Goal: Check status: Check status

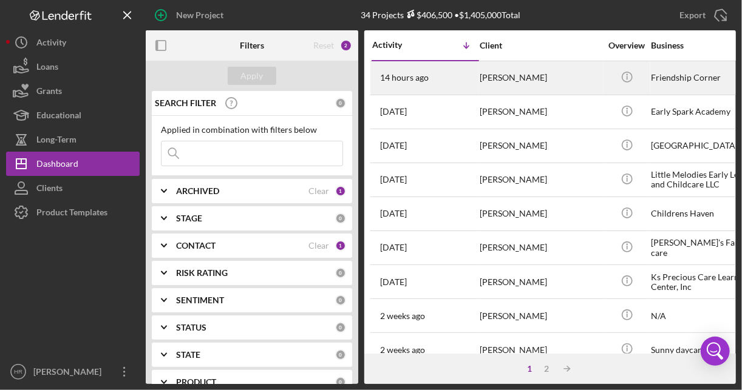
click at [489, 86] on div "[PERSON_NAME]" at bounding box center [540, 78] width 121 height 32
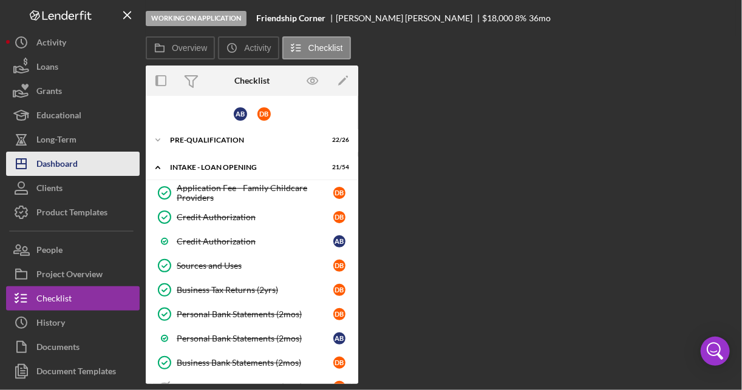
scroll to position [39, 0]
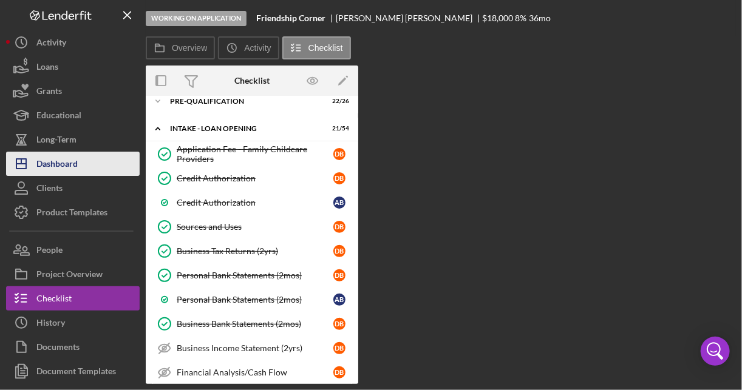
click at [56, 165] on div "Dashboard" at bounding box center [56, 165] width 41 height 27
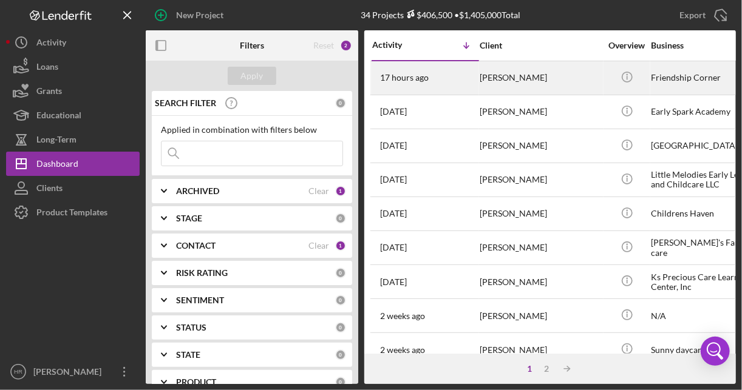
click at [519, 80] on div "[PERSON_NAME]" at bounding box center [540, 78] width 121 height 32
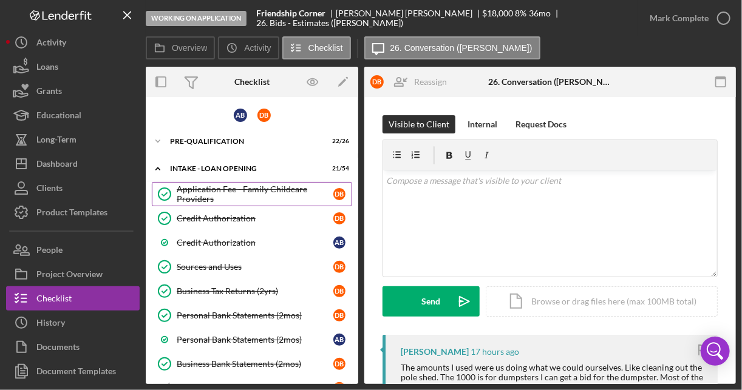
click at [239, 193] on div "Application Fee - Family Childcare Providers" at bounding box center [255, 194] width 157 height 19
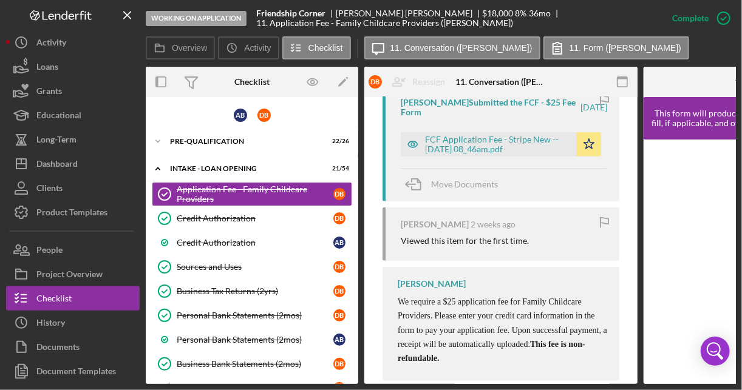
scroll to position [509, 0]
